Goal: Learn about a topic

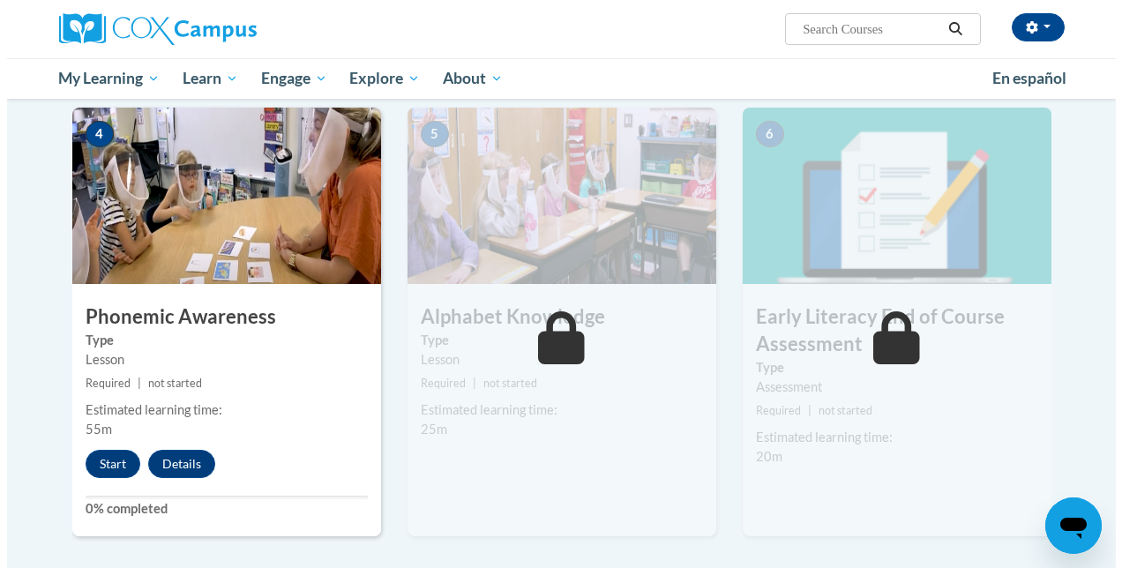
scroll to position [1015, 0]
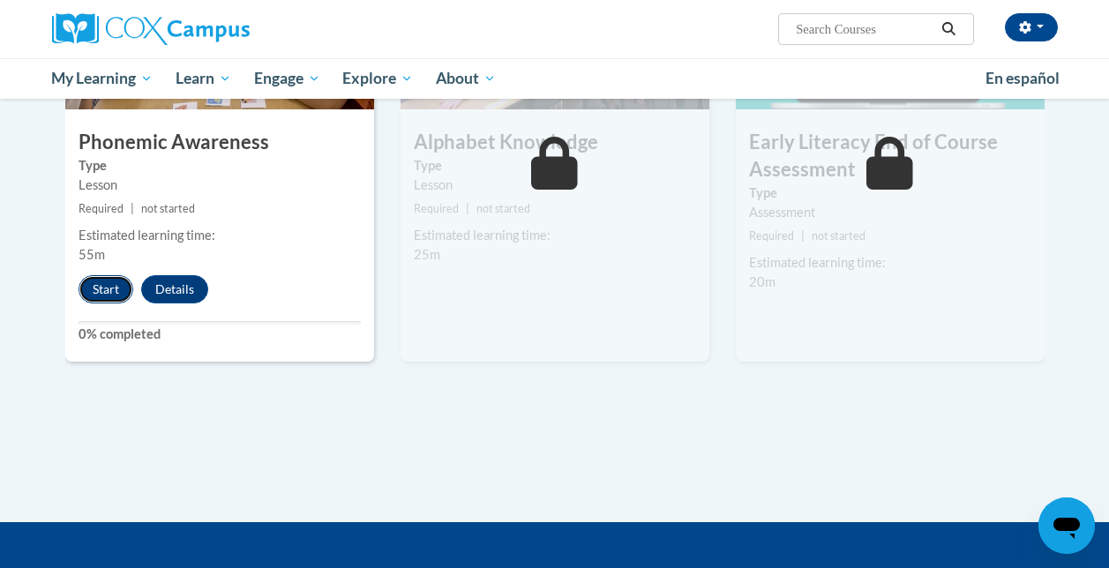
click at [104, 291] on button "Start" at bounding box center [106, 289] width 55 height 28
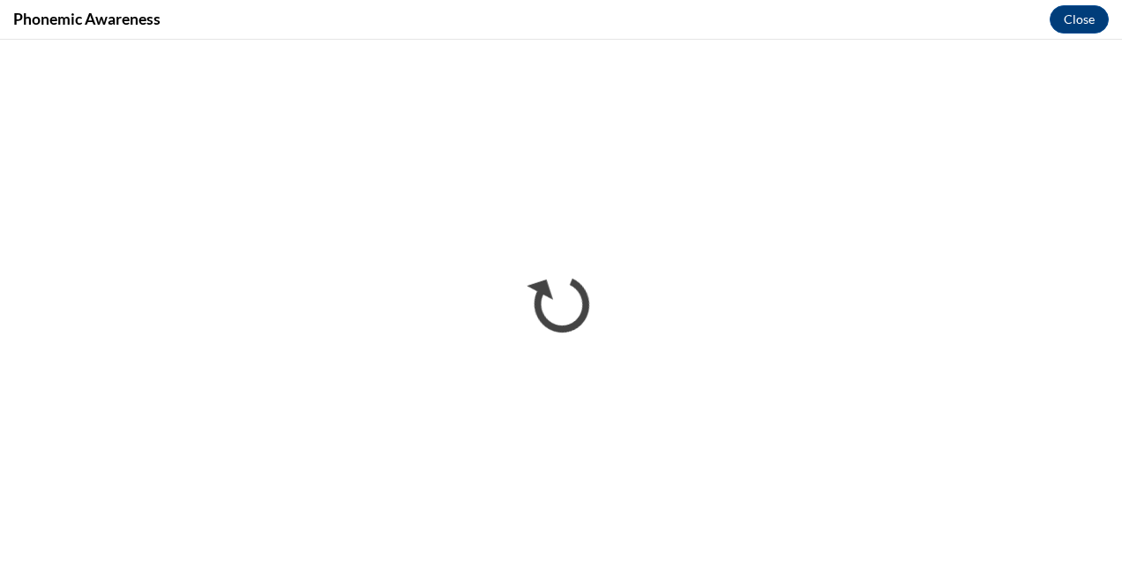
scroll to position [0, 0]
